Goal: Task Accomplishment & Management: Manage account settings

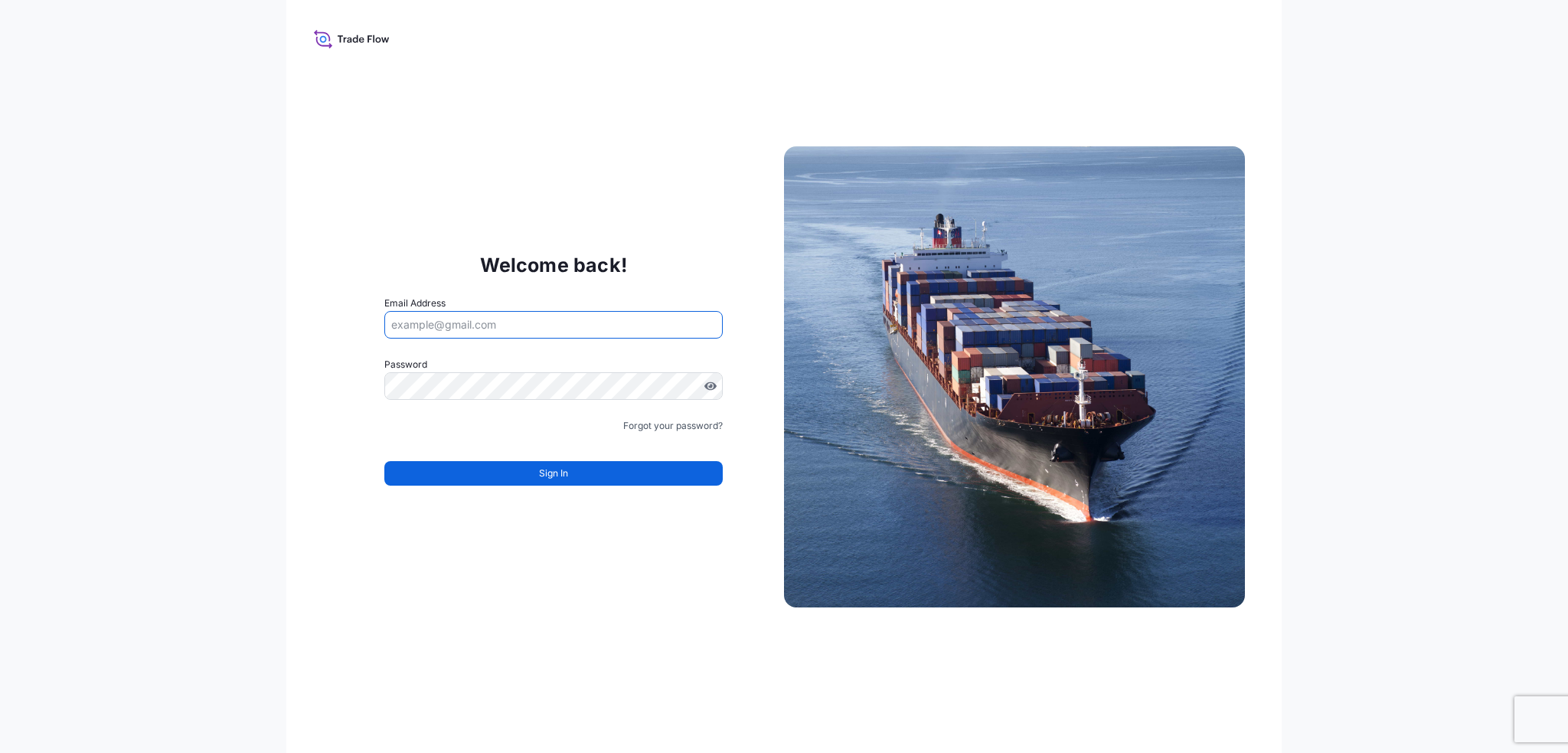
click at [460, 327] on input "Email Address" at bounding box center [553, 325] width 338 height 28
type input "[EMAIL_ADDRESS][PERSON_NAME][DOMAIN_NAME]"
drag, startPoint x: 579, startPoint y: 321, endPoint x: 280, endPoint y: 309, distance: 299.2
click at [280, 309] on div "Welcome back! Email Address [EMAIL_ADDRESS][PERSON_NAME][DOMAIN_NAME] Password …" at bounding box center [784, 376] width 1568 height 753
click at [475, 321] on input "Email Address" at bounding box center [553, 325] width 338 height 28
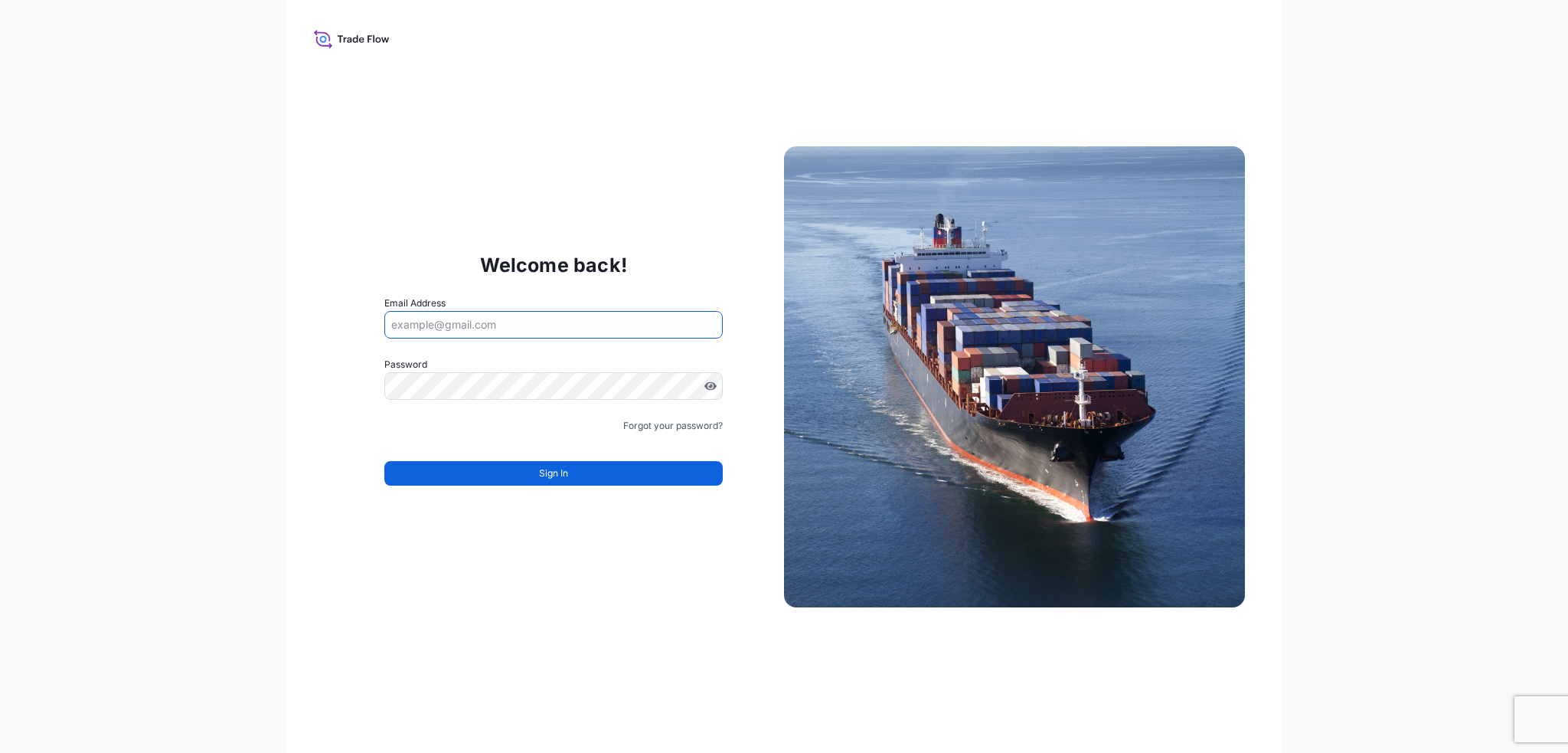
click at [446, 250] on div "Welcome back! Email Address Password Must include: Upper & lower case letters S…" at bounding box center [553, 377] width 461 height 316
click at [429, 330] on input "Email Address" at bounding box center [553, 325] width 338 height 28
click at [487, 325] on input "Email Address" at bounding box center [553, 325] width 338 height 28
click at [664, 431] on link "Forgot your password?" at bounding box center [673, 426] width 100 height 16
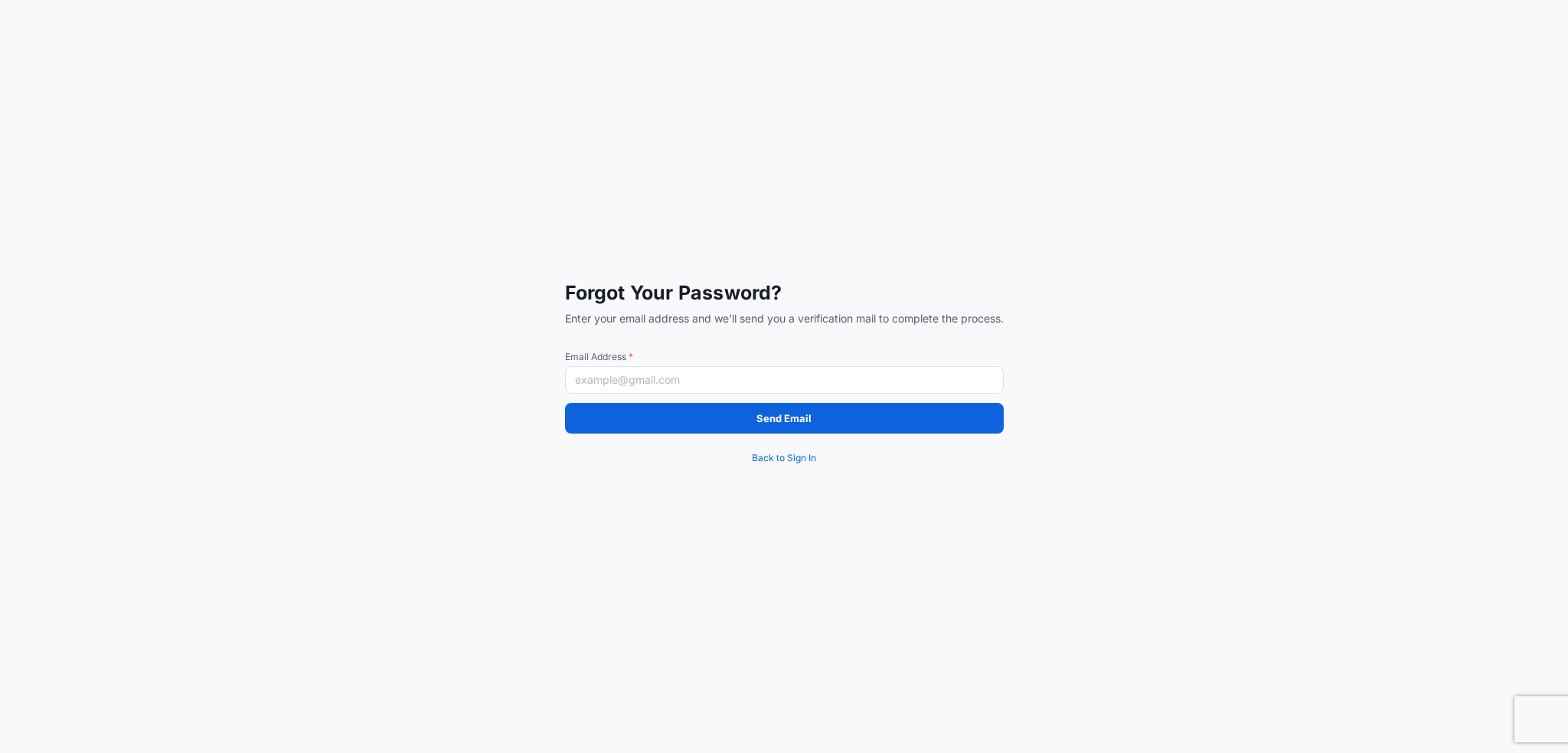
click at [628, 374] on input "Email Address *" at bounding box center [784, 380] width 438 height 28
paste input "[EMAIL_ADDRESS][PERSON_NAME][DOMAIN_NAME]"
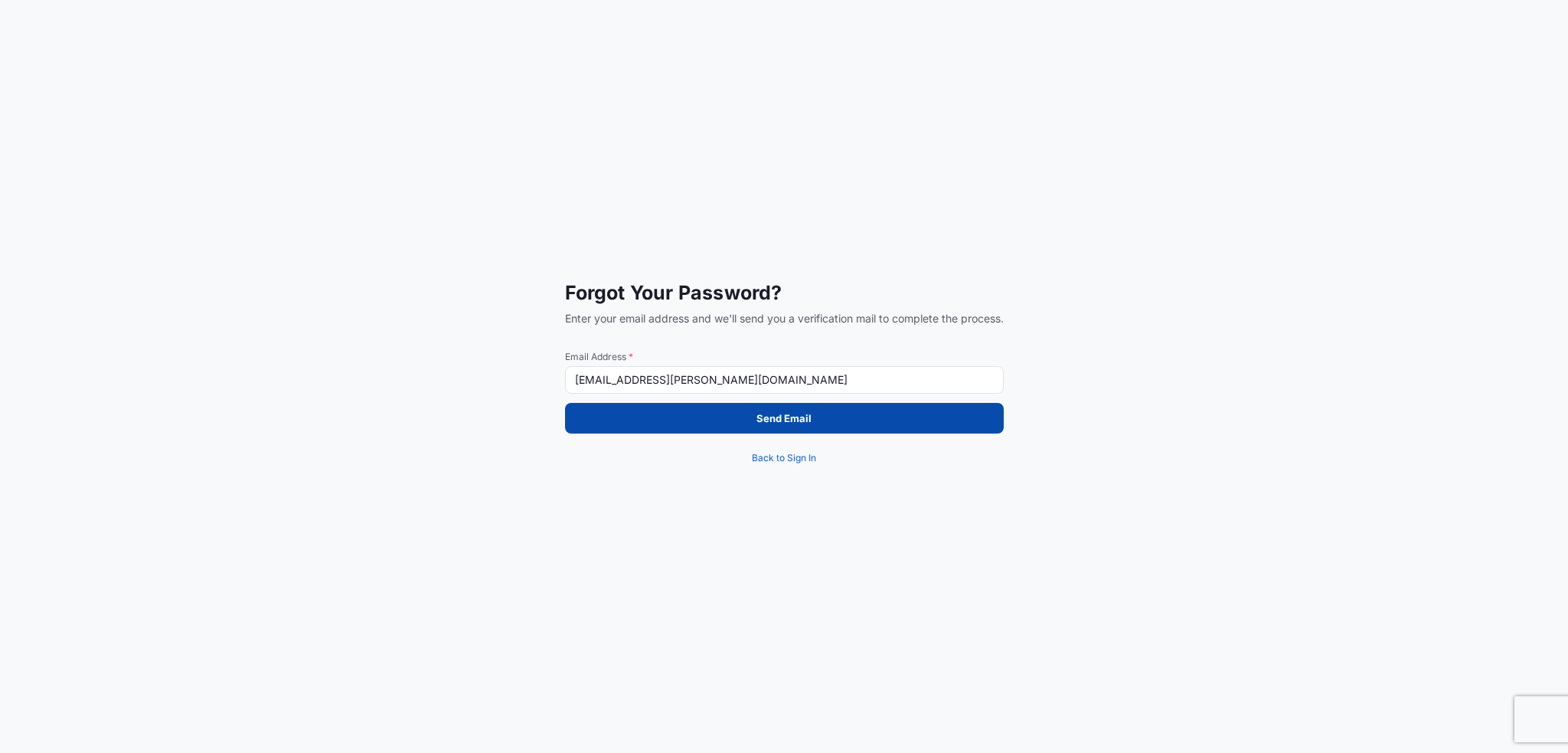
type input "[EMAIL_ADDRESS][PERSON_NAME][DOMAIN_NAME]"
click at [745, 417] on button "Send Email" at bounding box center [784, 417] width 438 height 30
